Goal: Task Accomplishment & Management: Use online tool/utility

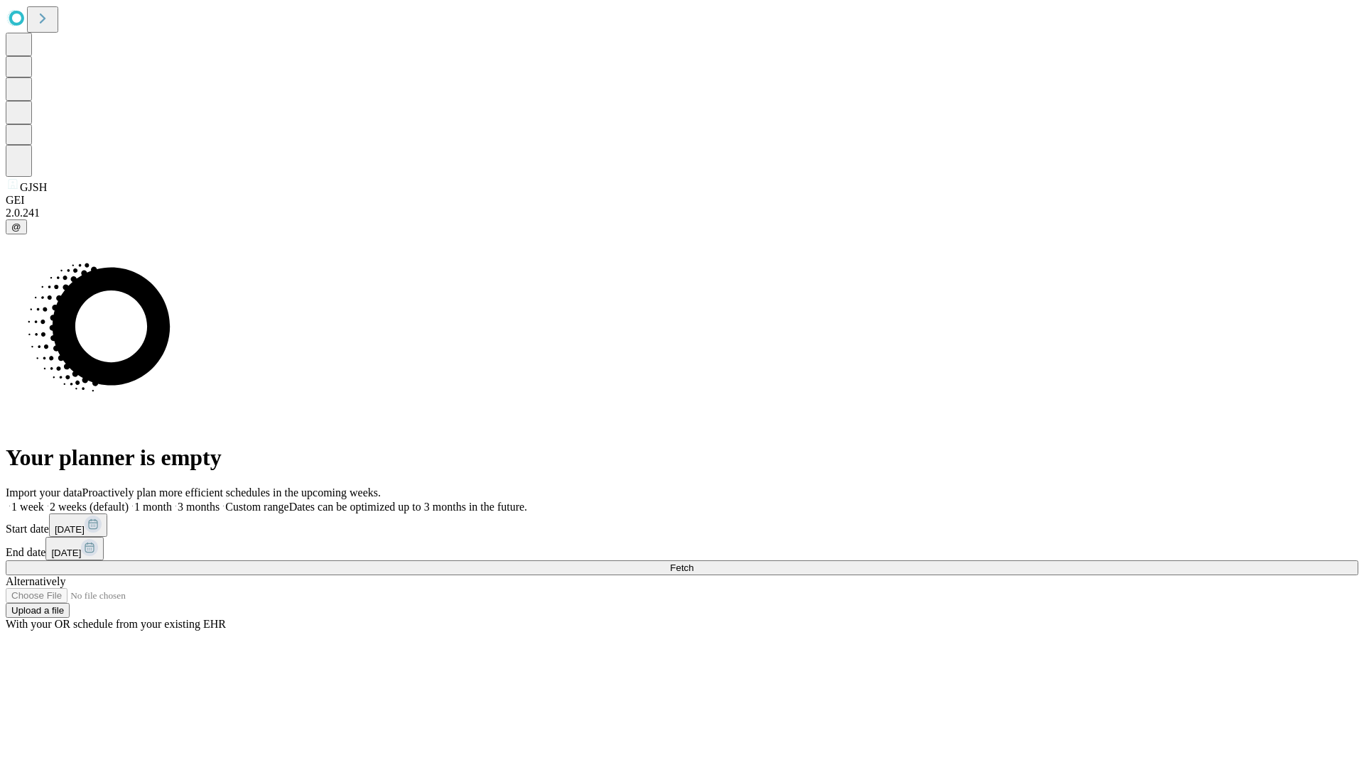
click at [693, 562] on span "Fetch" at bounding box center [681, 567] width 23 height 11
